Goal: Navigation & Orientation: Find specific page/section

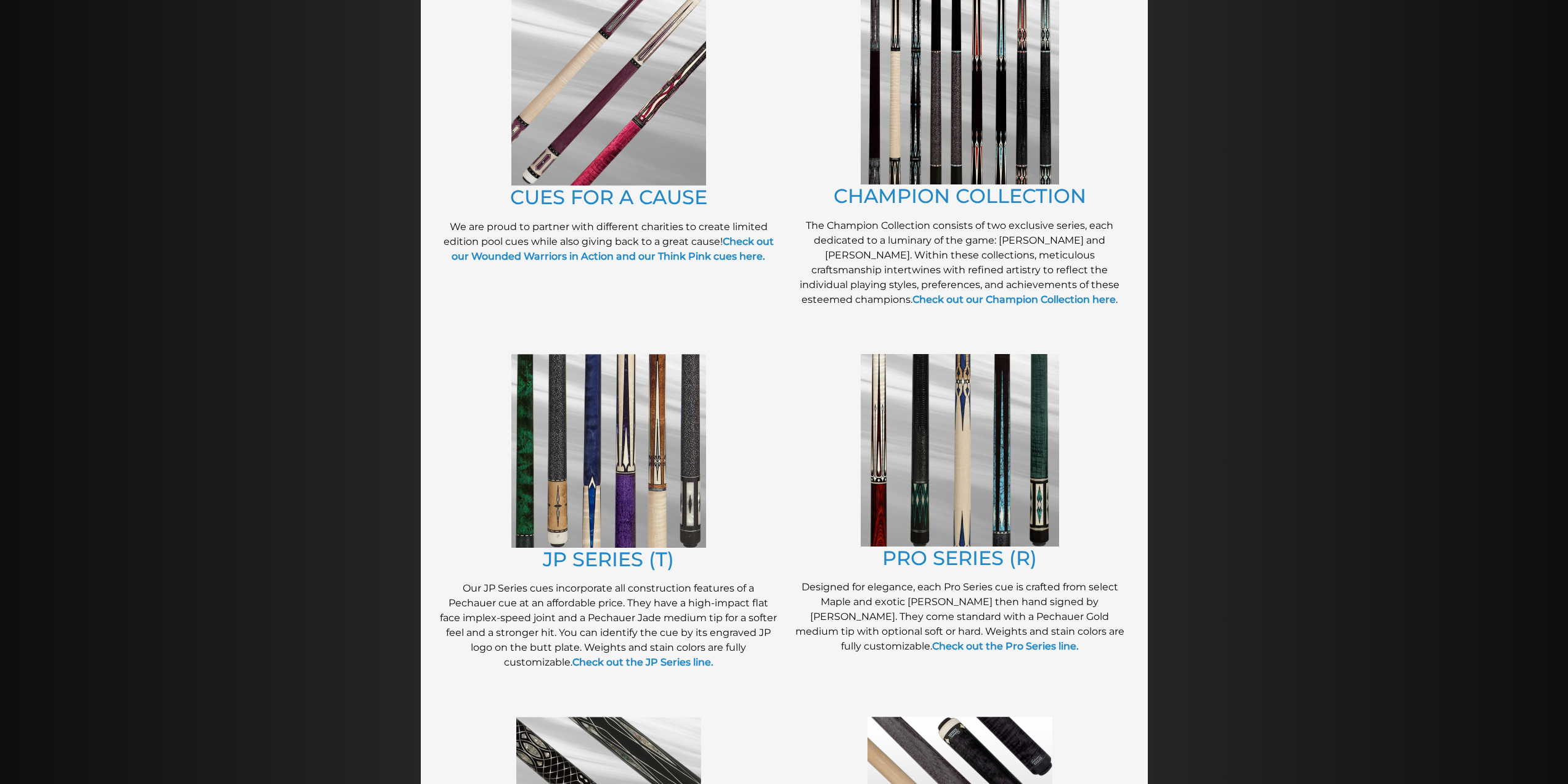
scroll to position [323, 0]
click at [929, 448] on img at bounding box center [959, 449] width 199 height 192
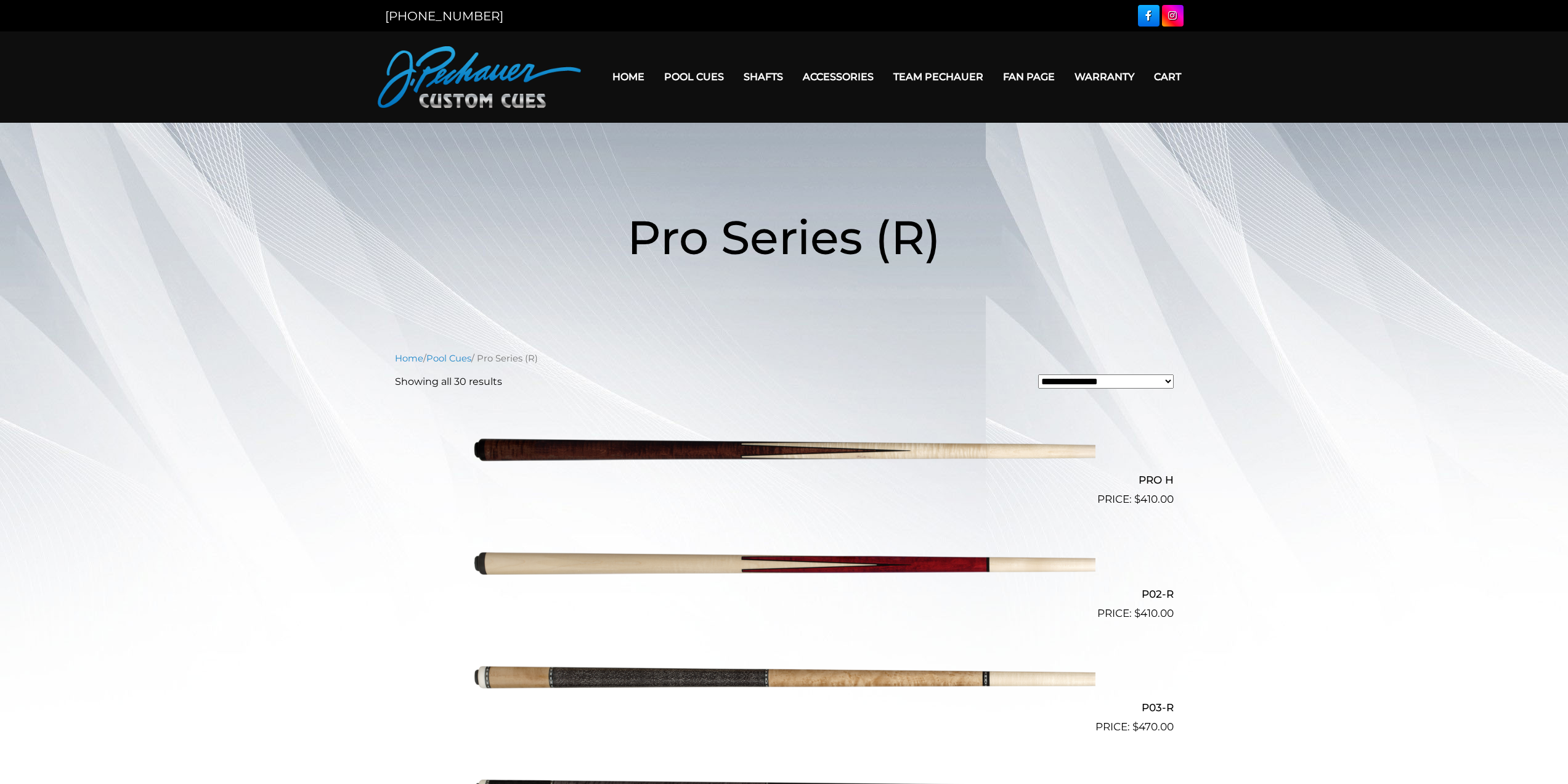
click at [428, 72] on img at bounding box center [479, 77] width 203 height 62
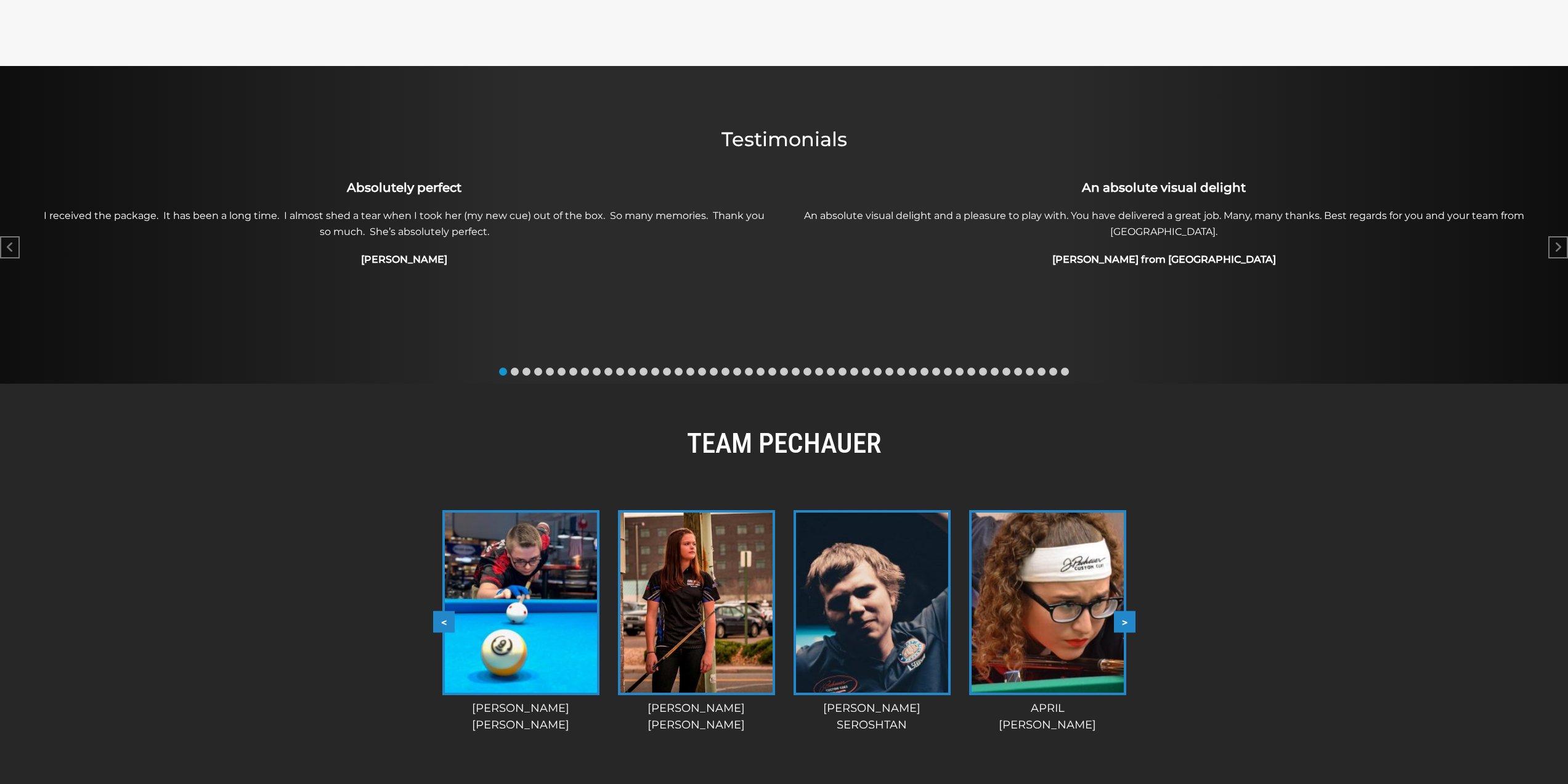
scroll to position [530, 0]
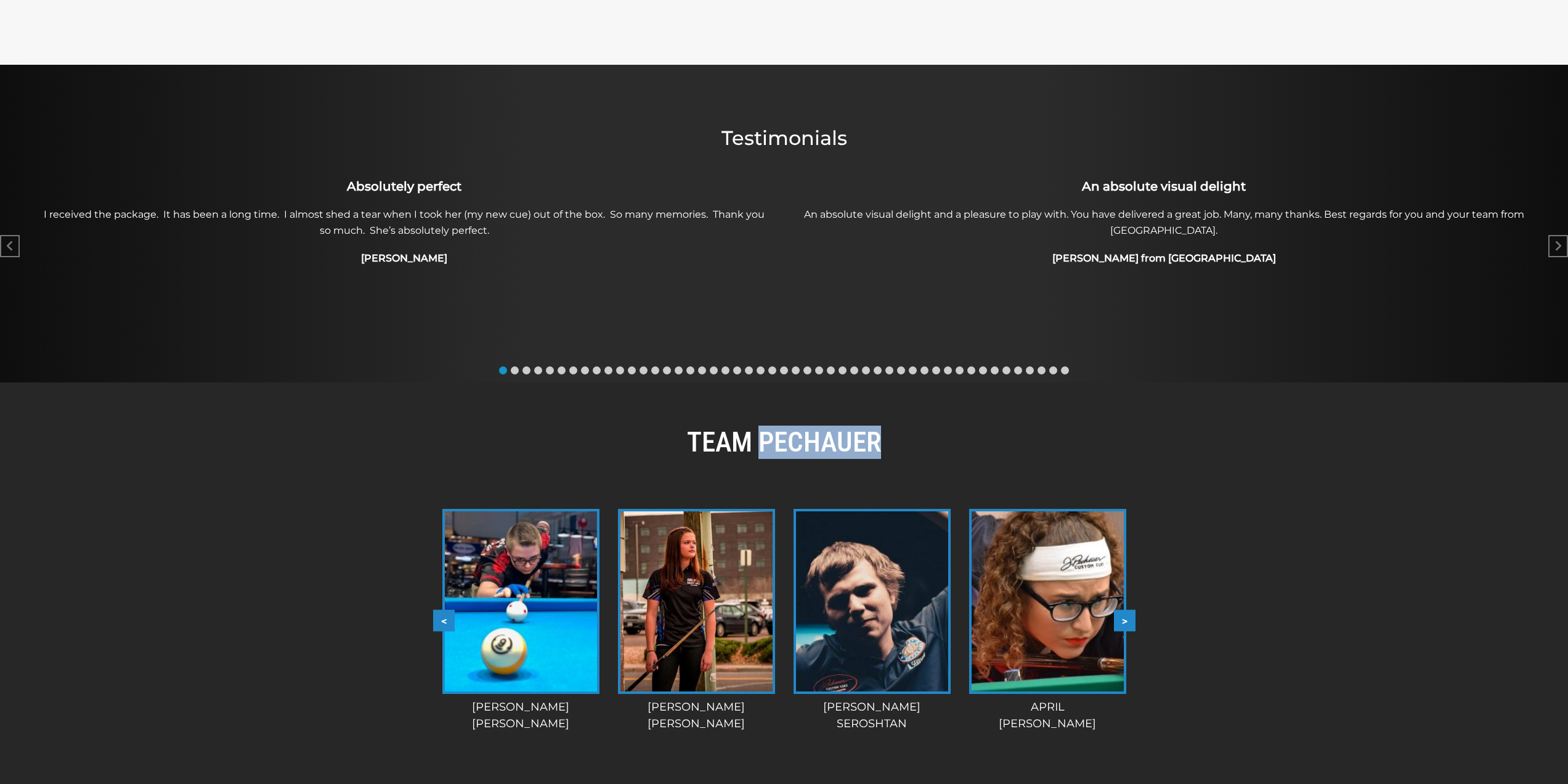
drag, startPoint x: 883, startPoint y: 448, endPoint x: 763, endPoint y: 451, distance: 120.0
click at [763, 451] on h2 "TEAM PECHAUER" at bounding box center [784, 441] width 703 height 33
copy h2 "PECHAUER"
